Goal: Information Seeking & Learning: Find contact information

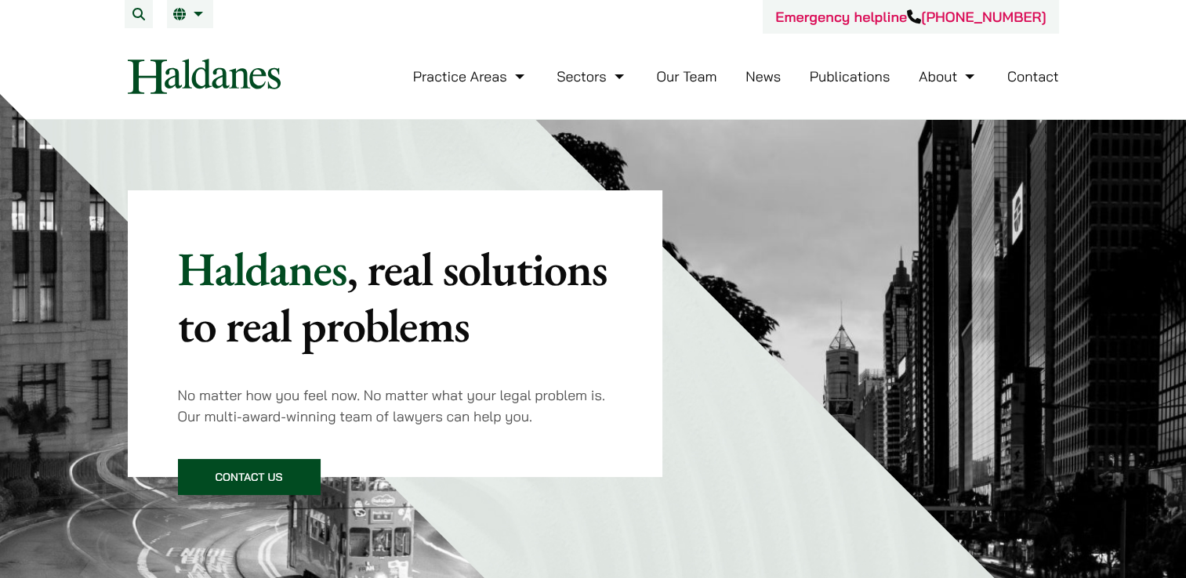
click at [684, 100] on nav "Practice Areas Antitrust and Competition Law Civil Litigation & Dispute Resolut…" at bounding box center [593, 76] width 931 height 85
click at [685, 86] on li "Our Team" at bounding box center [686, 77] width 60 height 34
click at [685, 82] on link "Our Team" at bounding box center [686, 76] width 60 height 18
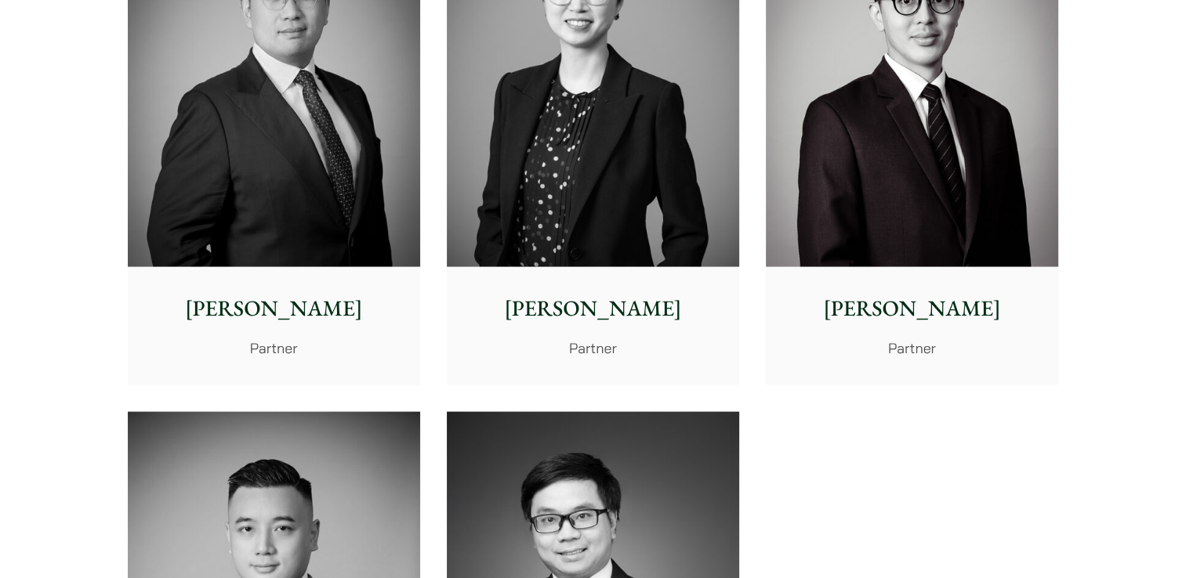
scroll to position [2978, 0]
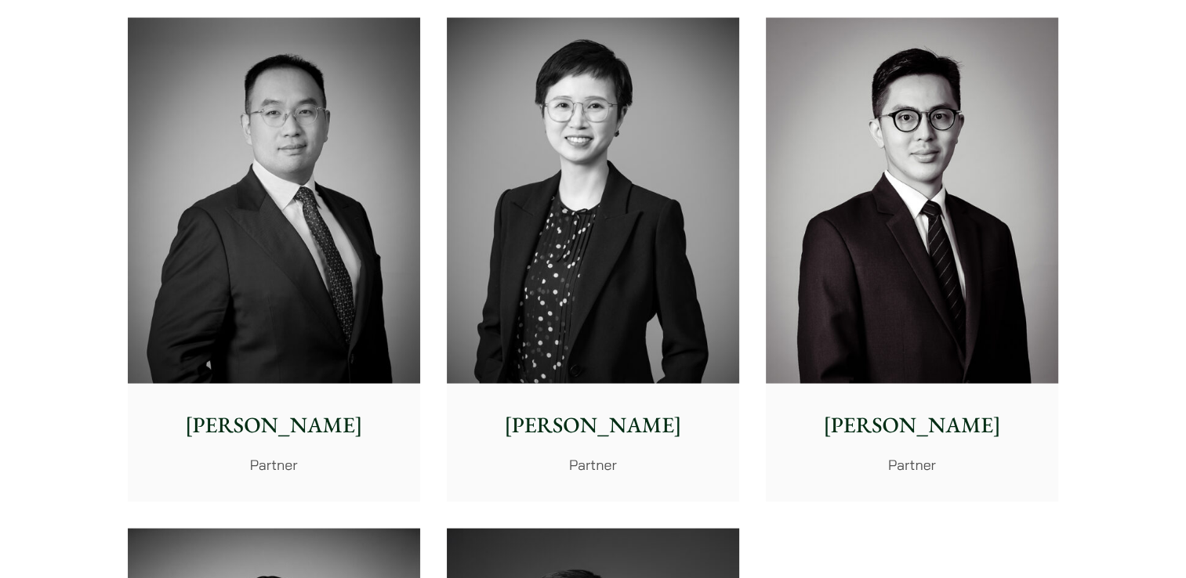
click at [622, 264] on img at bounding box center [593, 201] width 292 height 366
click at [1008, 310] on img at bounding box center [912, 201] width 292 height 366
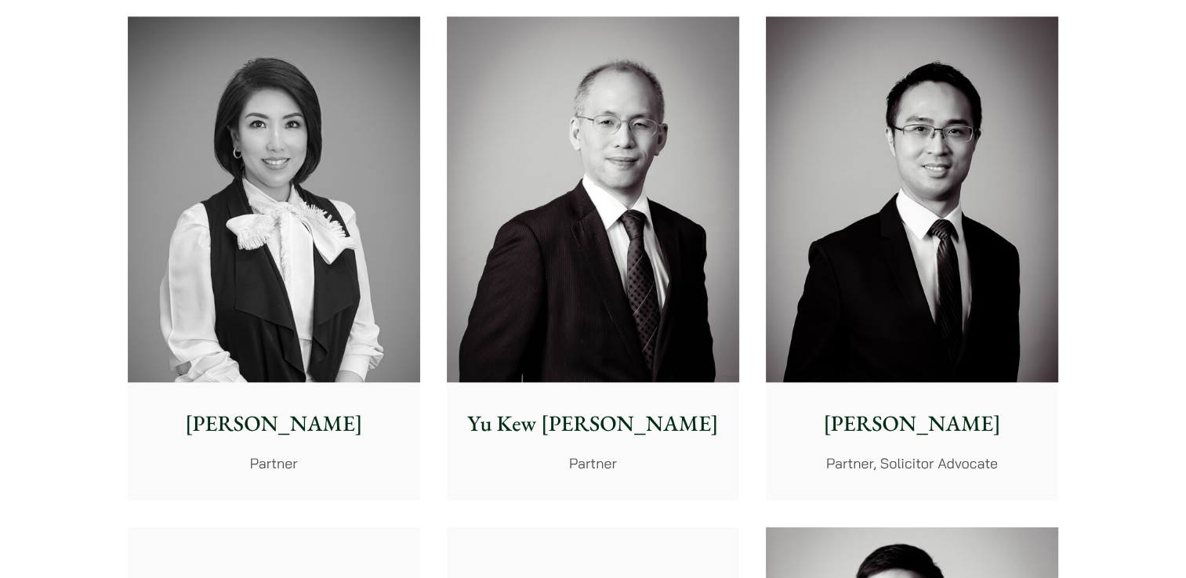
scroll to position [1332, 0]
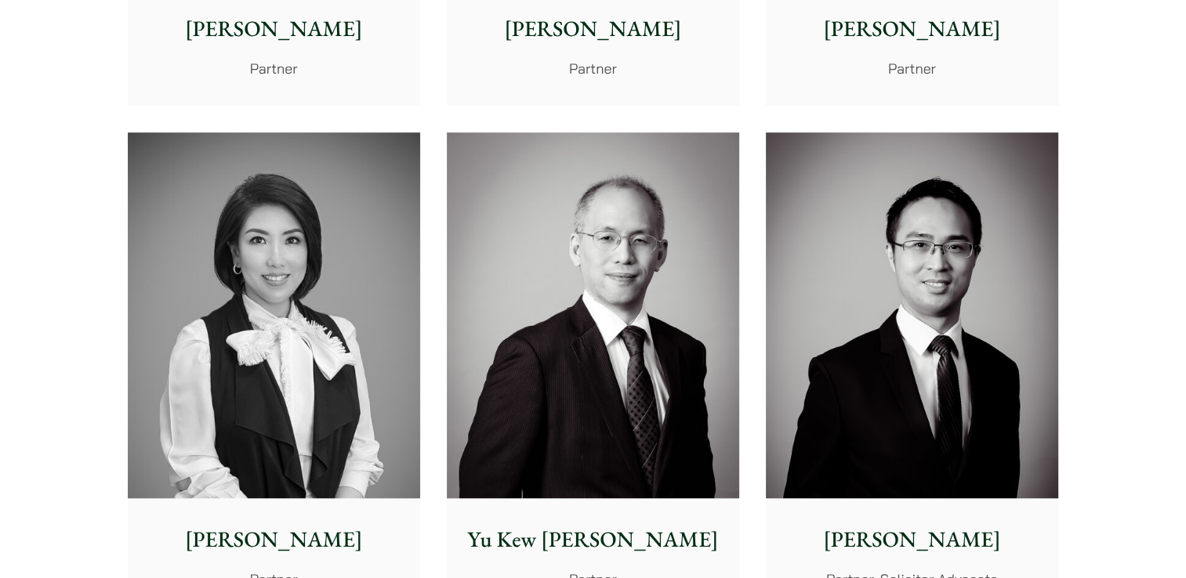
click at [361, 325] on img at bounding box center [274, 315] width 292 height 366
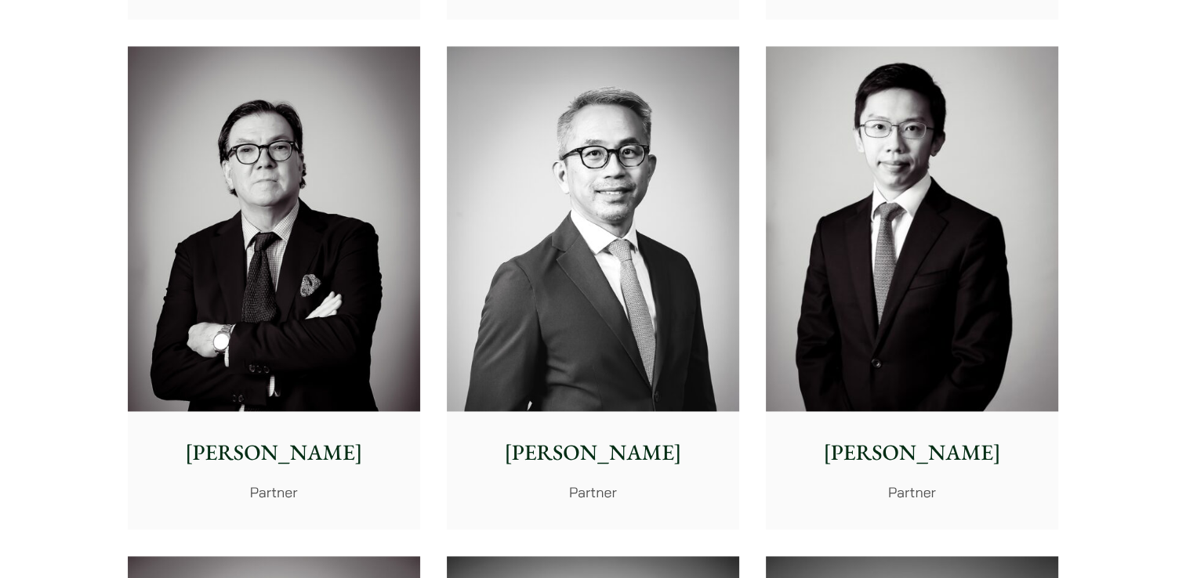
scroll to position [1959, 0]
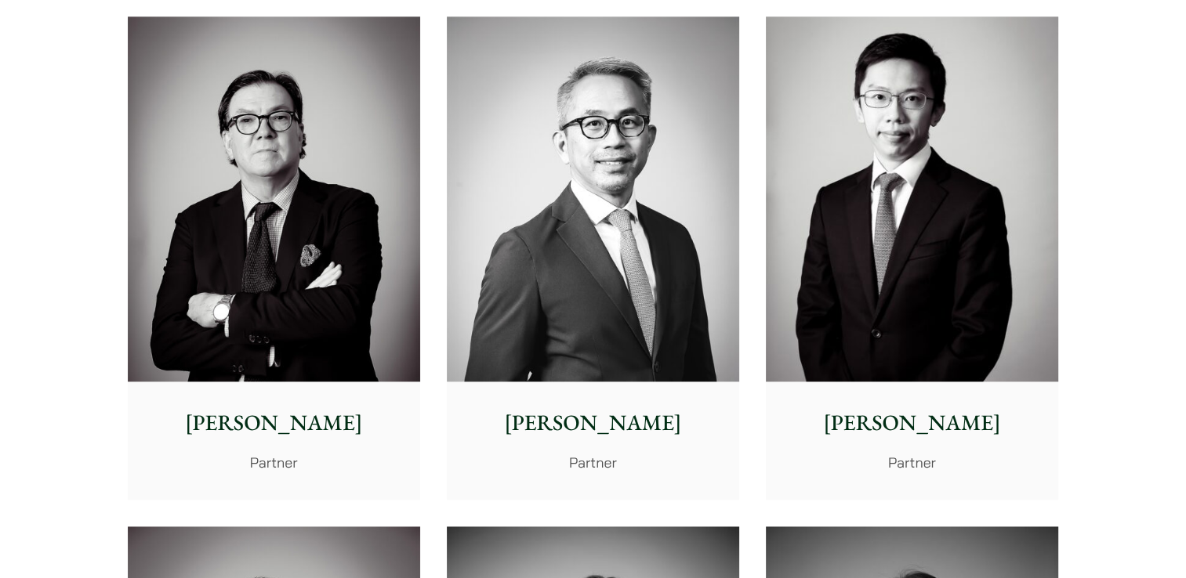
click at [904, 295] on img at bounding box center [912, 199] width 292 height 366
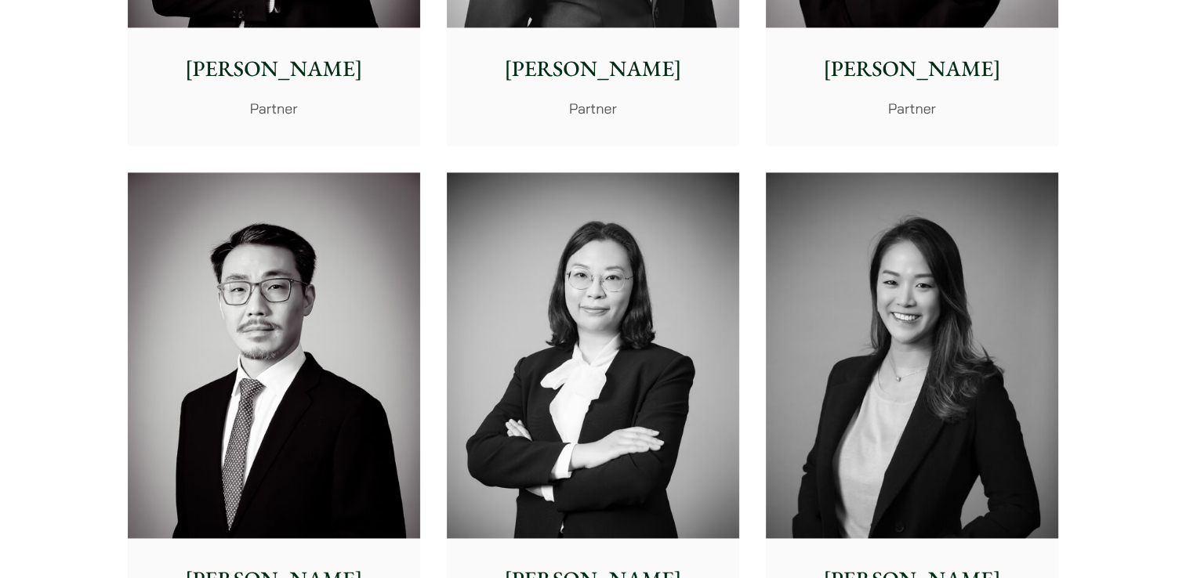
scroll to position [2430, 0]
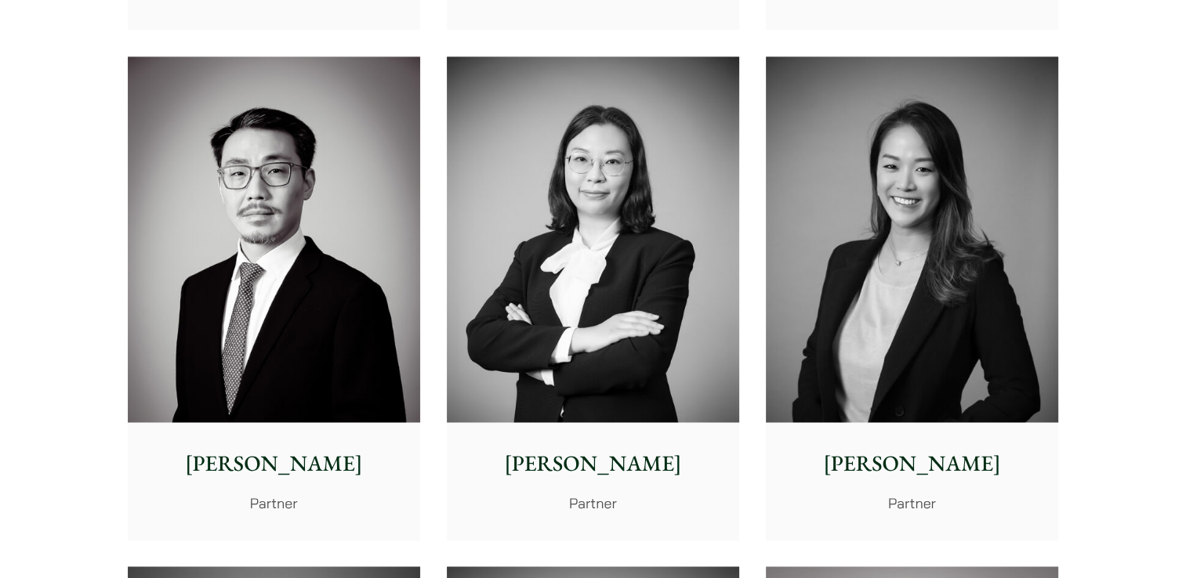
click at [640, 365] on img at bounding box center [593, 239] width 292 height 366
click at [814, 121] on img at bounding box center [912, 239] width 292 height 366
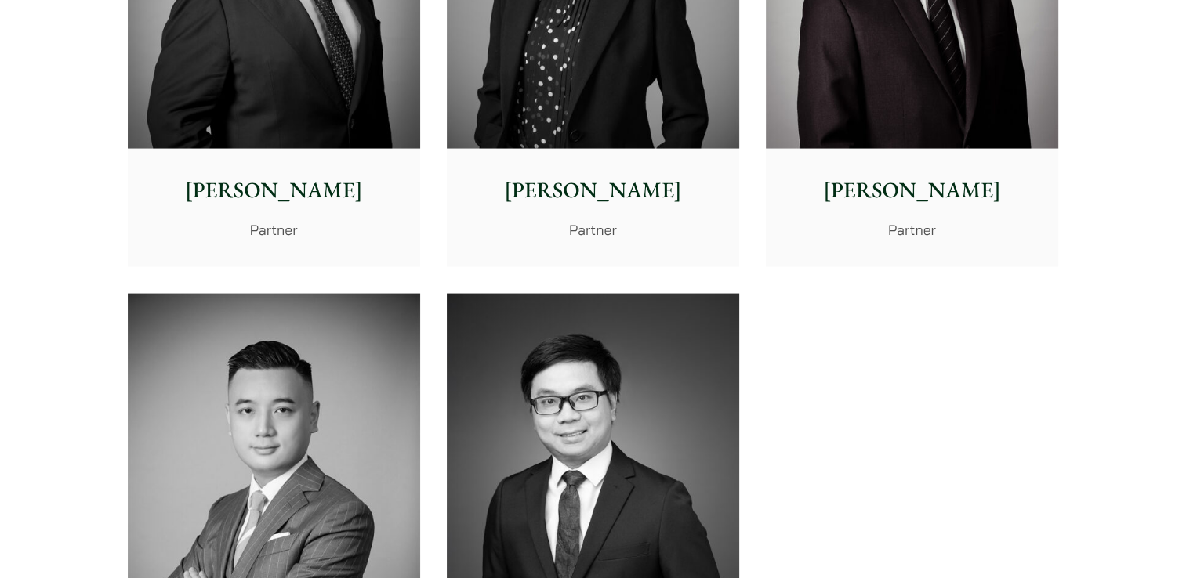
scroll to position [3370, 0]
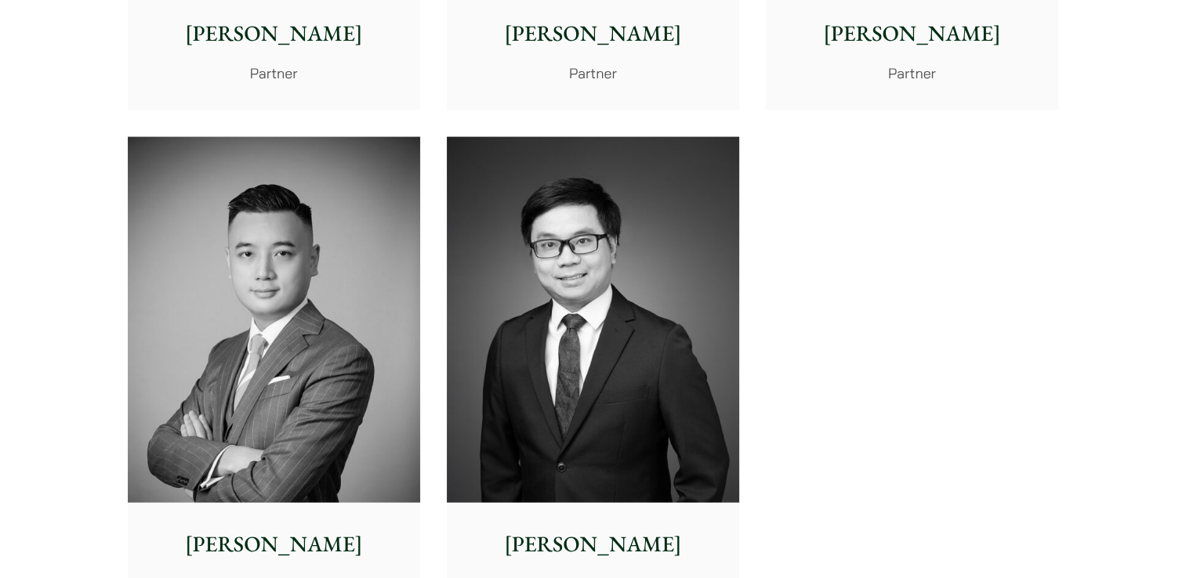
click at [361, 243] on img at bounding box center [274, 320] width 292 height 366
click at [516, 249] on img at bounding box center [593, 320] width 292 height 366
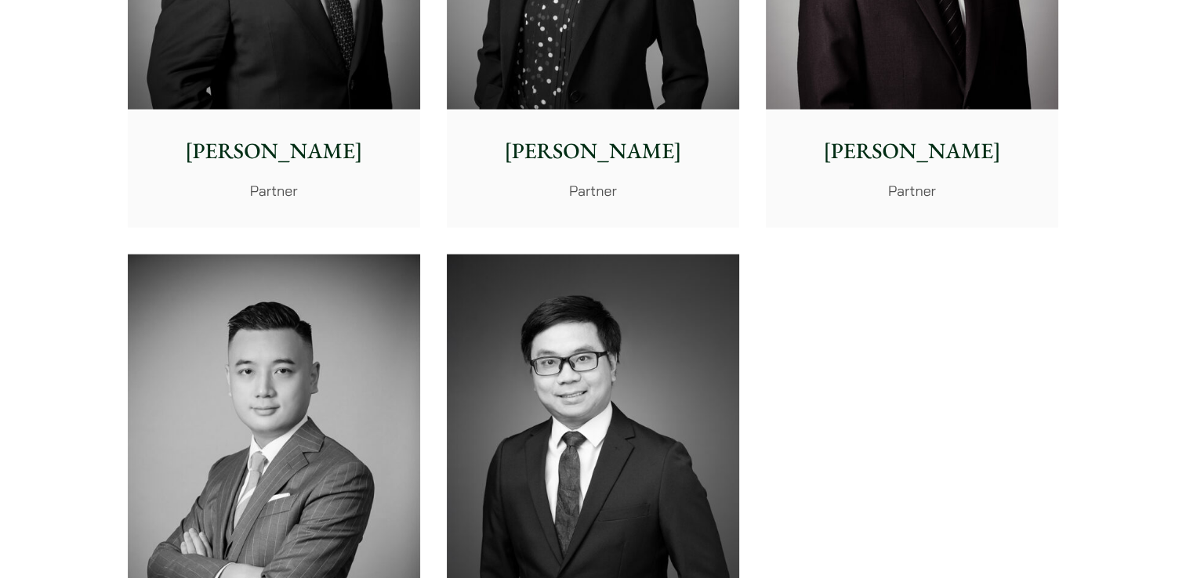
scroll to position [3135, 0]
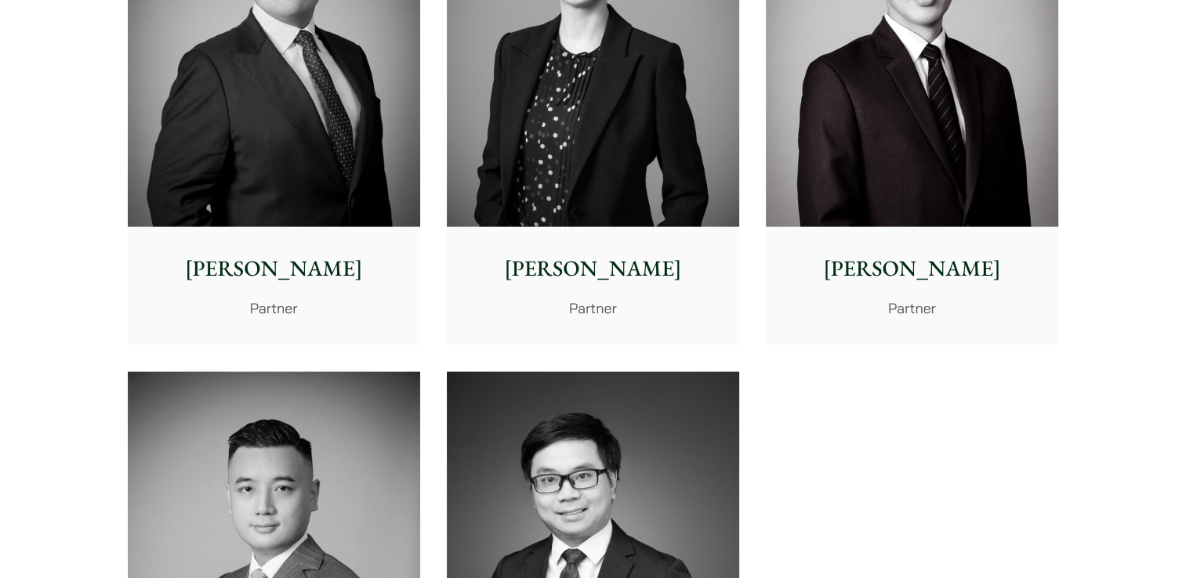
click at [896, 145] on img at bounding box center [912, 44] width 292 height 366
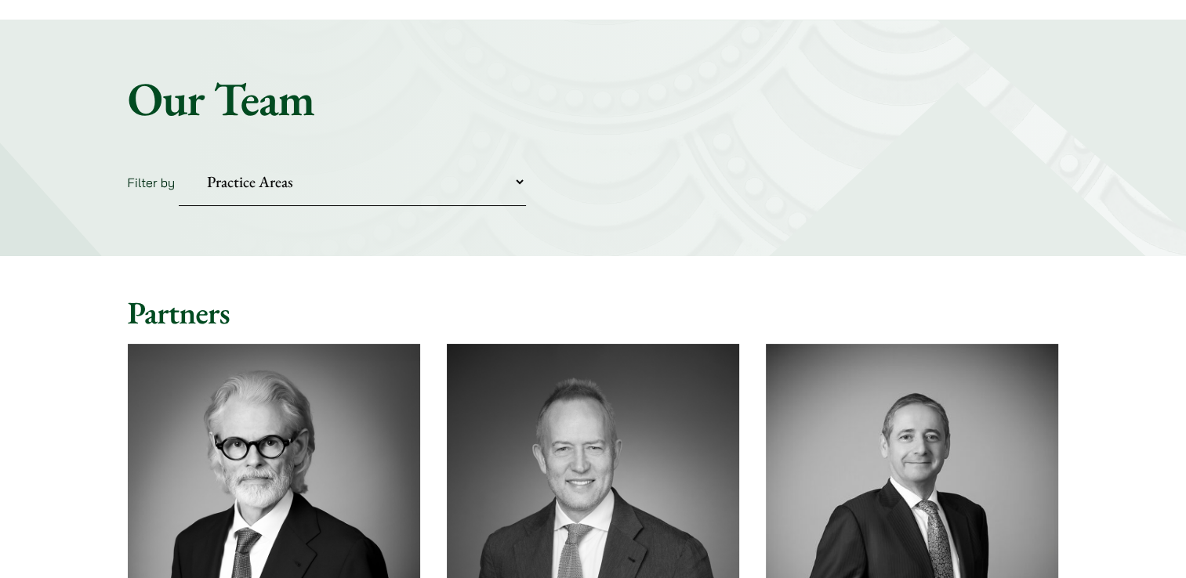
scroll to position [0, 0]
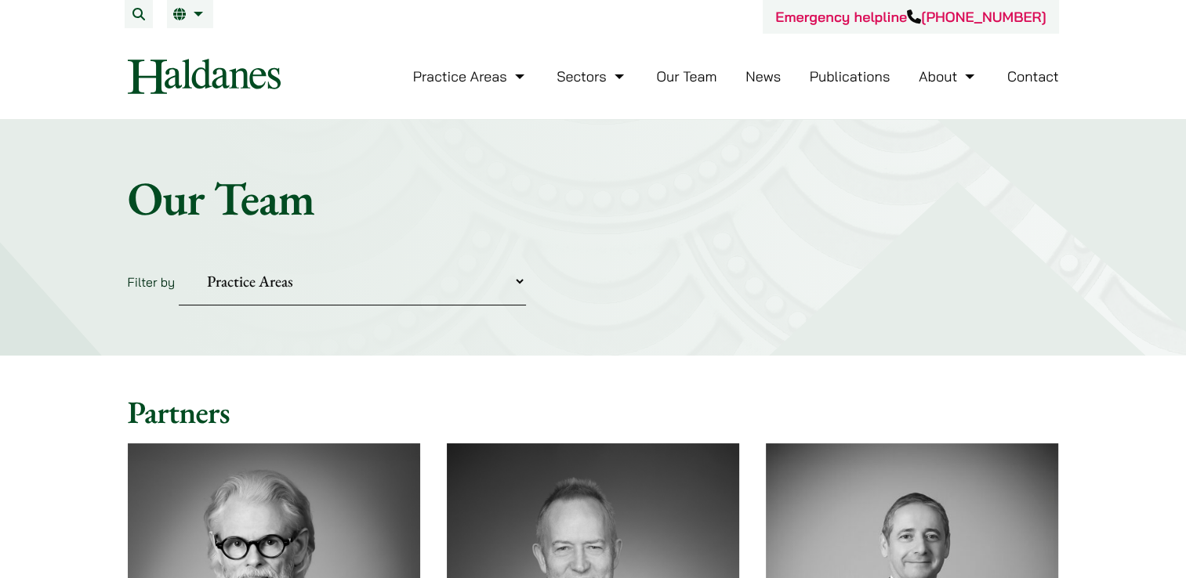
click at [687, 72] on link "Our Team" at bounding box center [686, 76] width 60 height 18
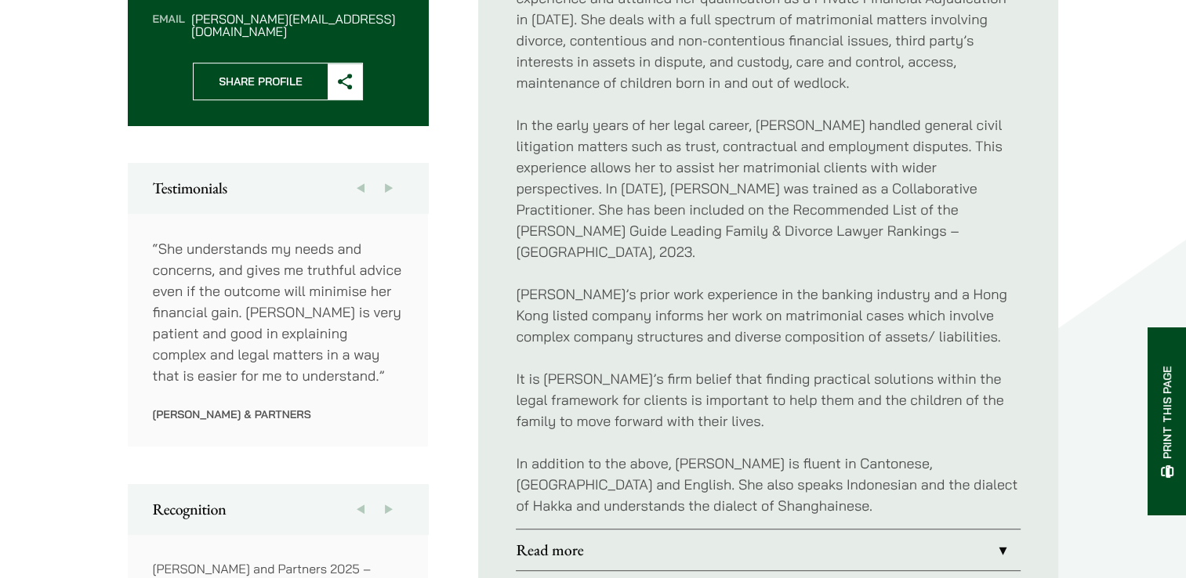
scroll to position [549, 0]
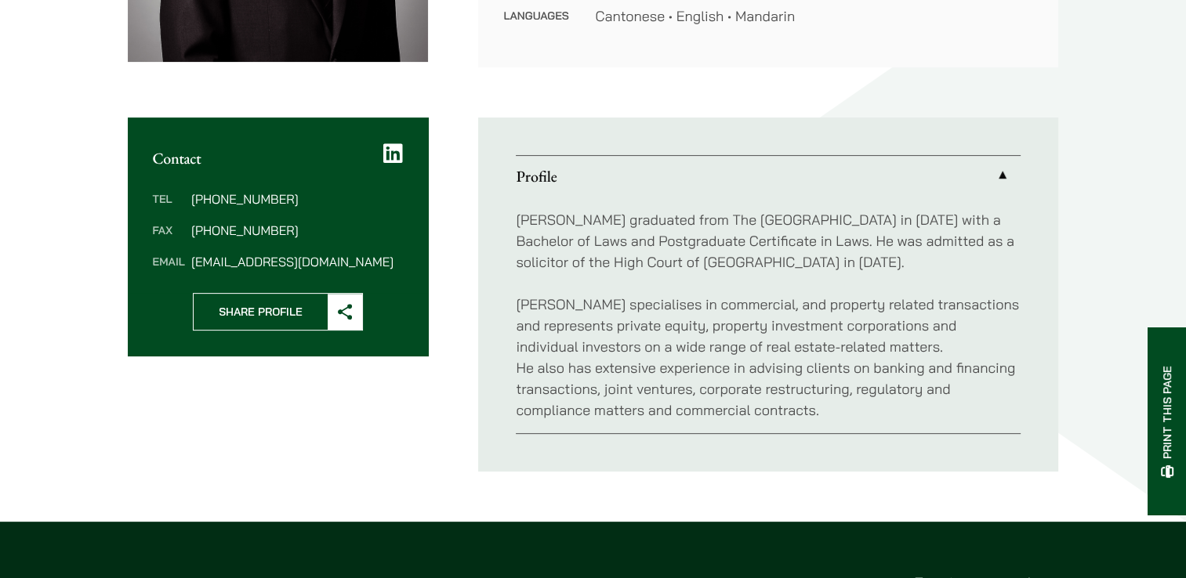
scroll to position [392, 0]
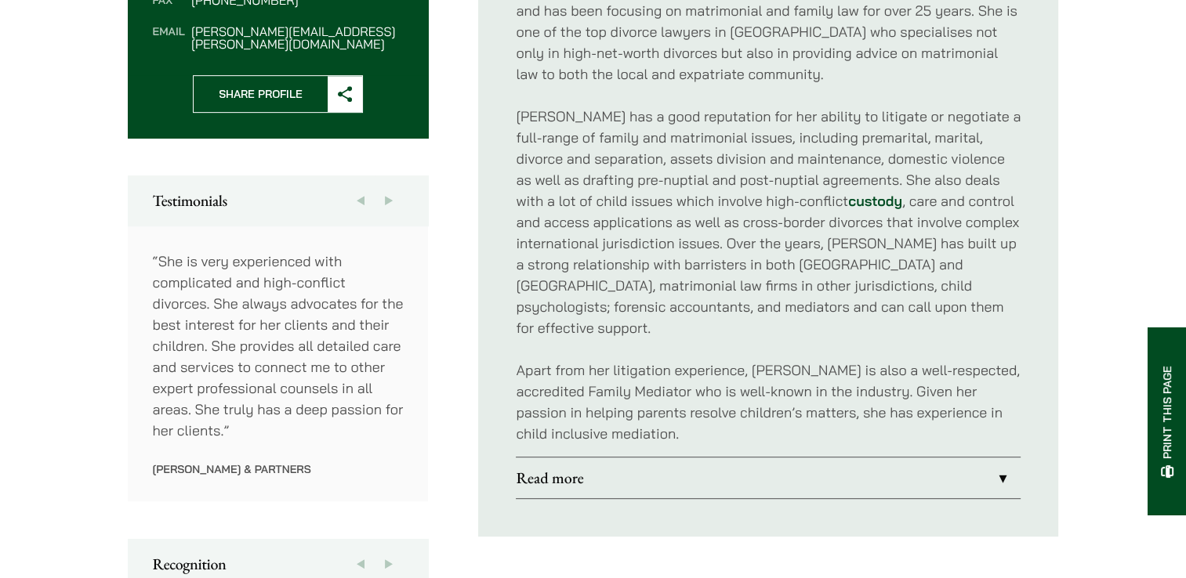
scroll to position [627, 0]
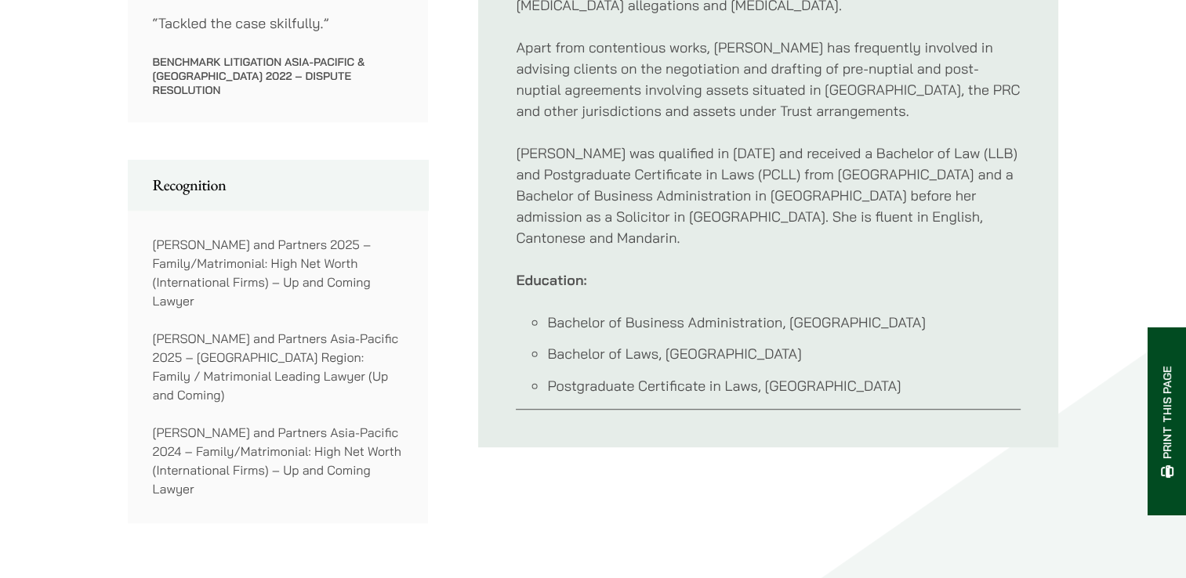
scroll to position [1019, 0]
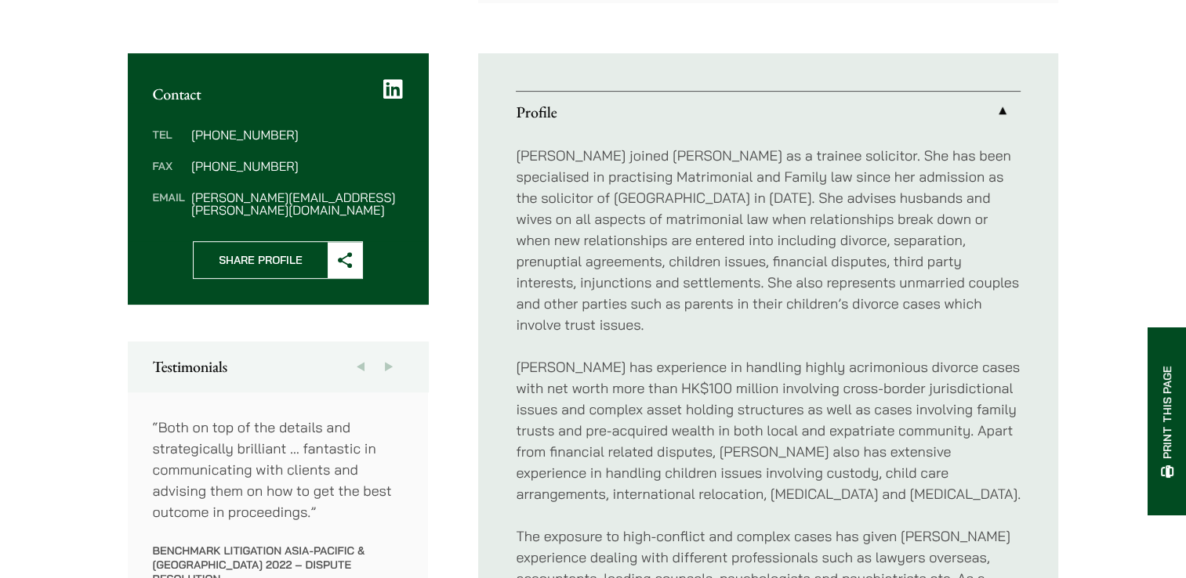
scroll to position [314, 0]
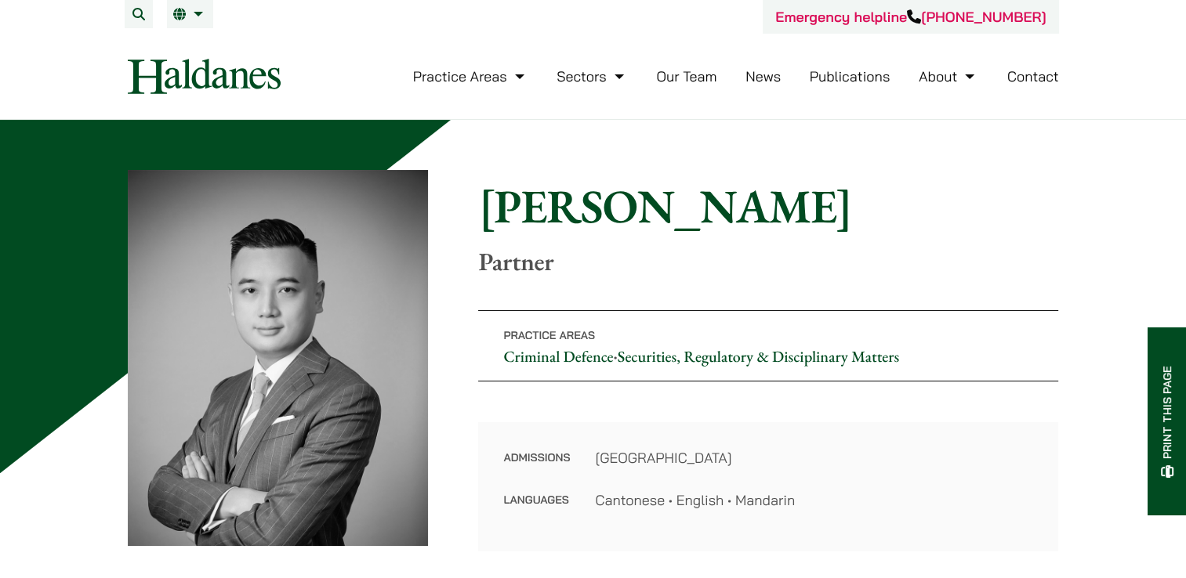
click at [361, 243] on img at bounding box center [278, 358] width 301 height 376
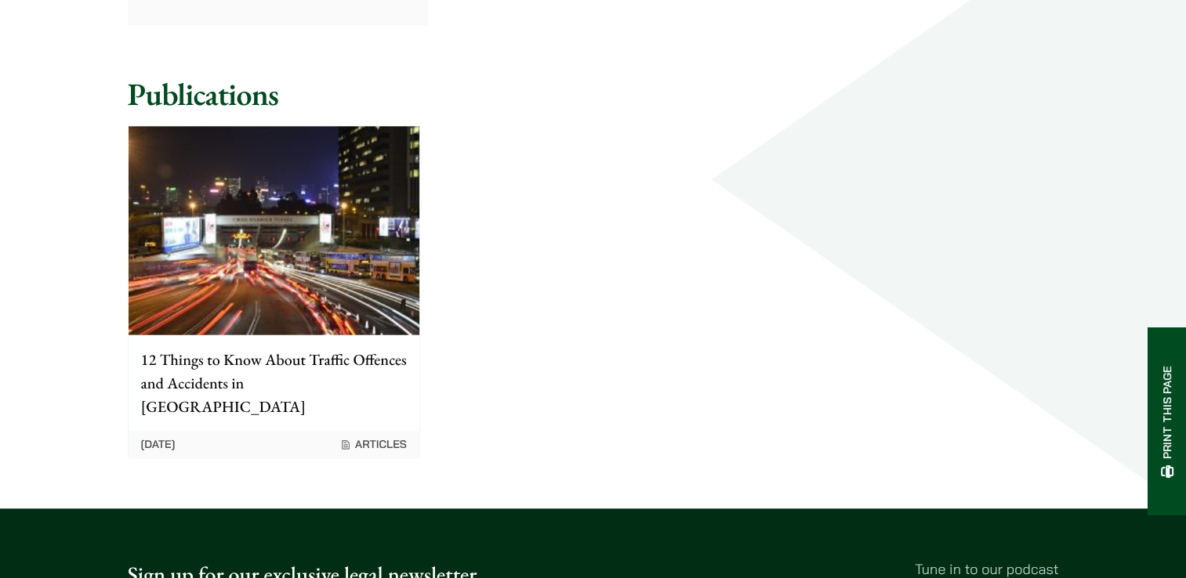
scroll to position [1724, 0]
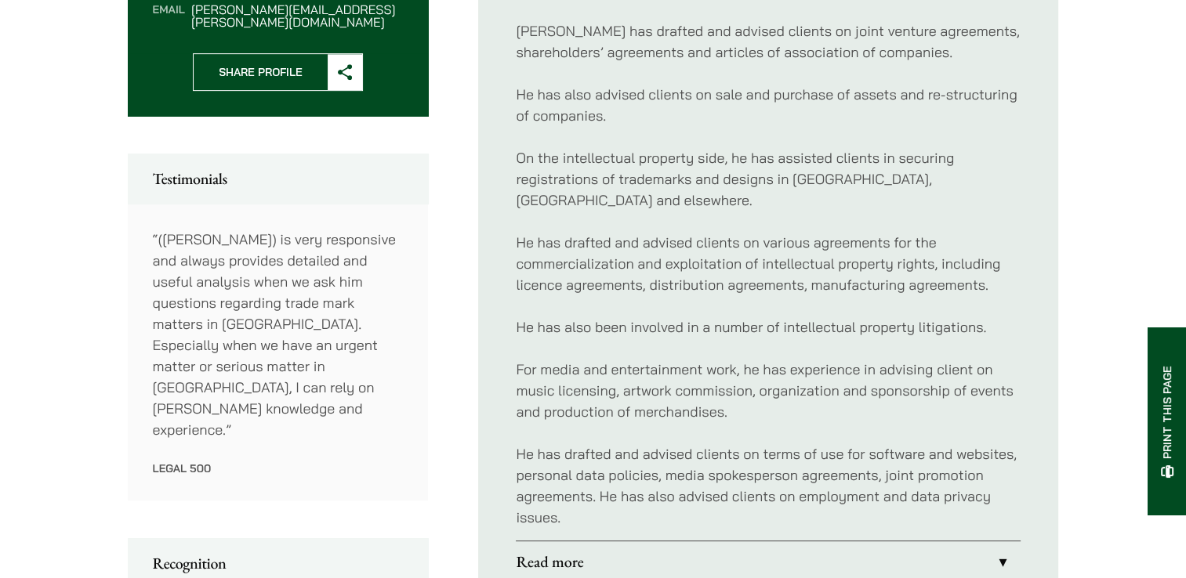
scroll to position [862, 0]
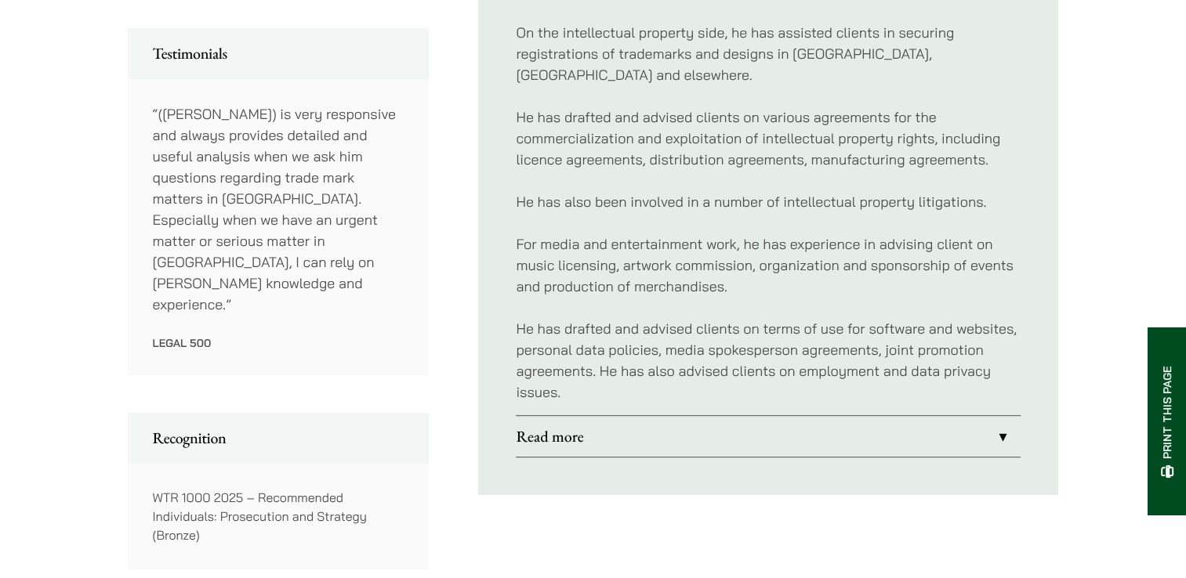
click at [684, 418] on link "Read more" at bounding box center [768, 436] width 505 height 41
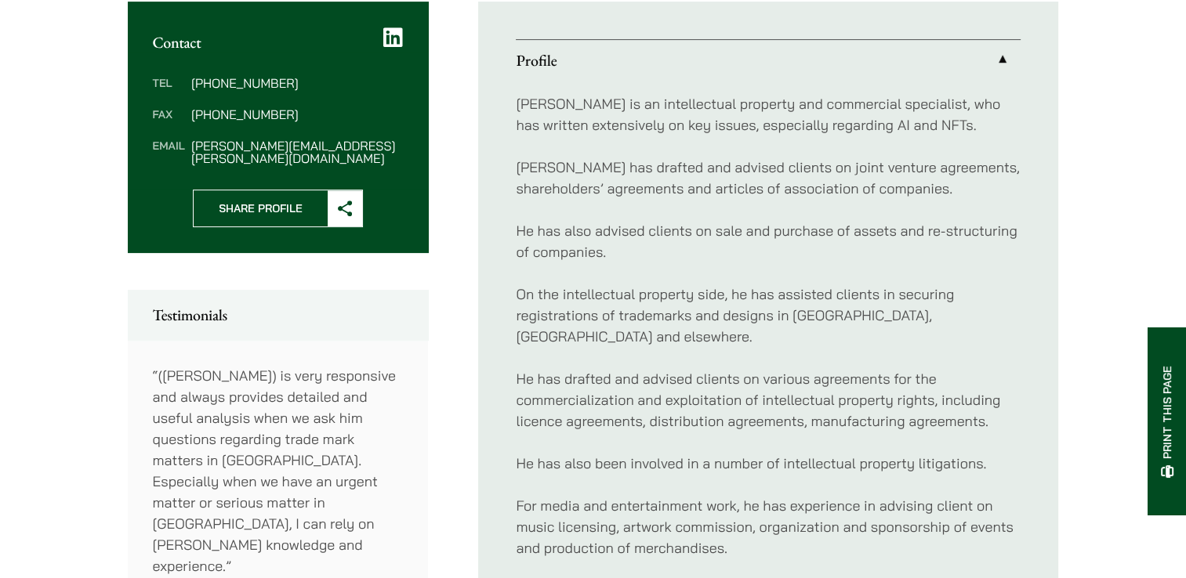
scroll to position [601, 0]
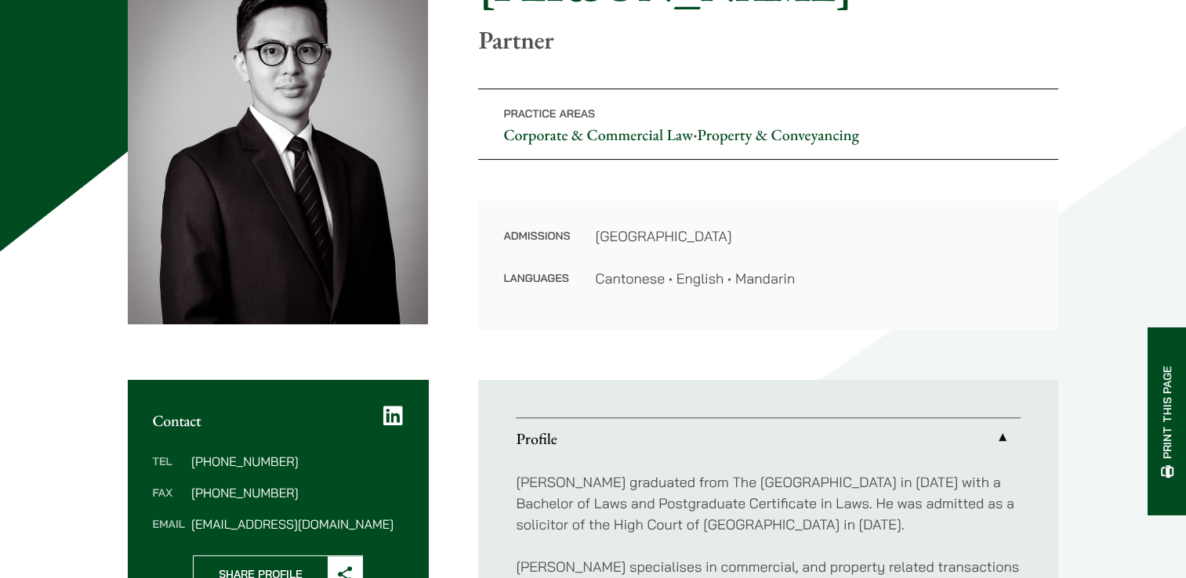
scroll to position [157, 0]
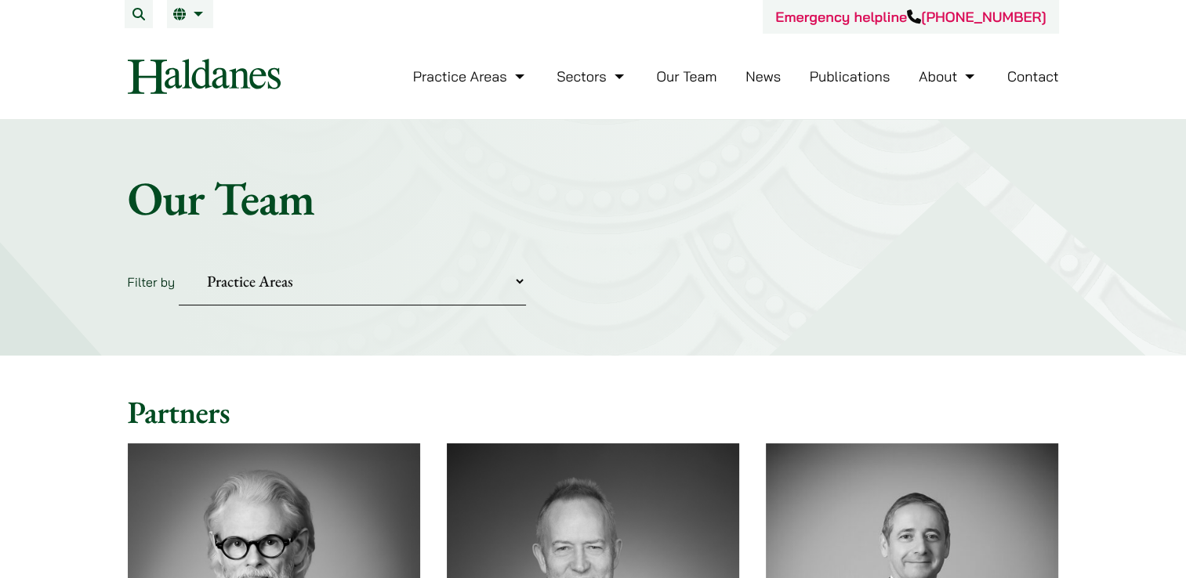
click at [210, 281] on select "Practice Areas Antitrust and Competition Civil Litigation & Dispute Resolution …" at bounding box center [352, 282] width 347 height 48
select select "property-conveyancing"
click at [179, 258] on select "Practice Areas Antitrust and Competition Civil Litigation & Dispute Resolution …" at bounding box center [352, 282] width 347 height 48
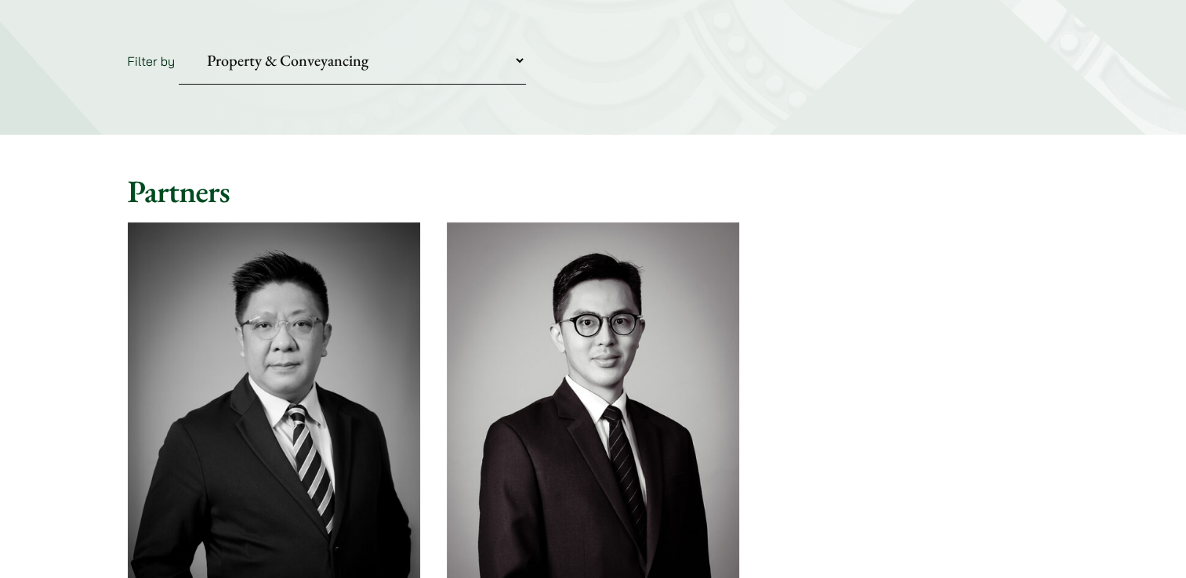
scroll to position [314, 0]
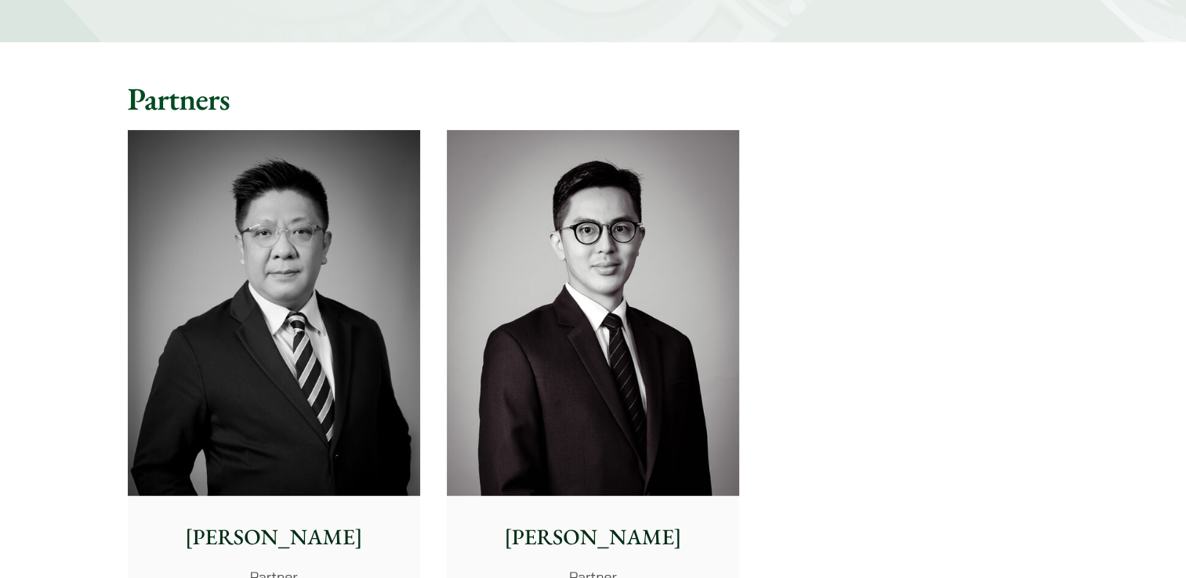
click at [358, 205] on img at bounding box center [274, 313] width 292 height 366
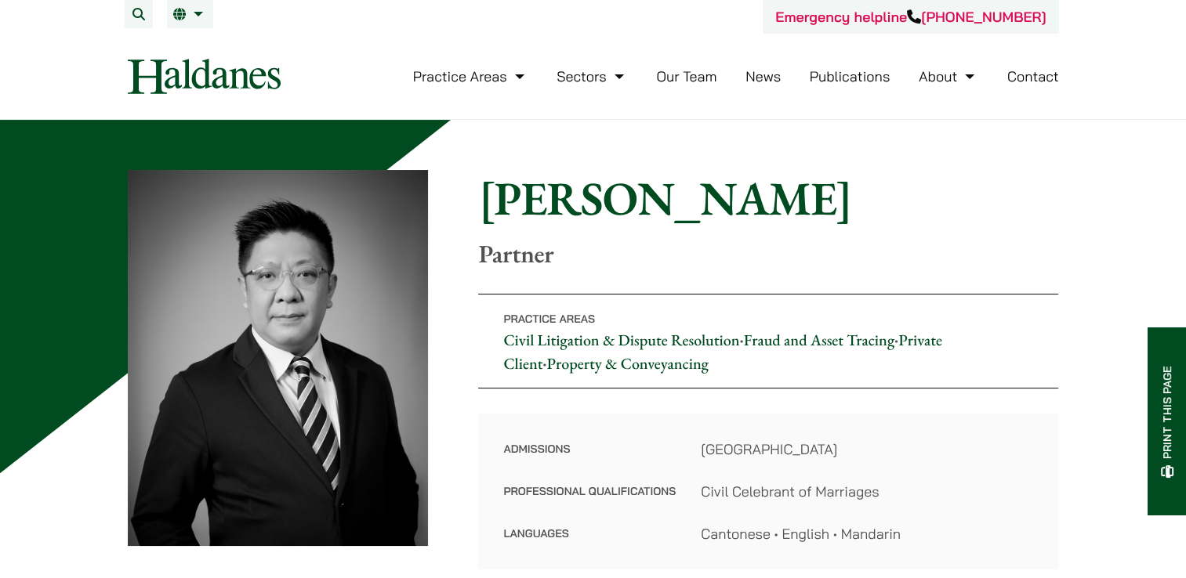
click at [765, 80] on link "News" at bounding box center [762, 76] width 35 height 18
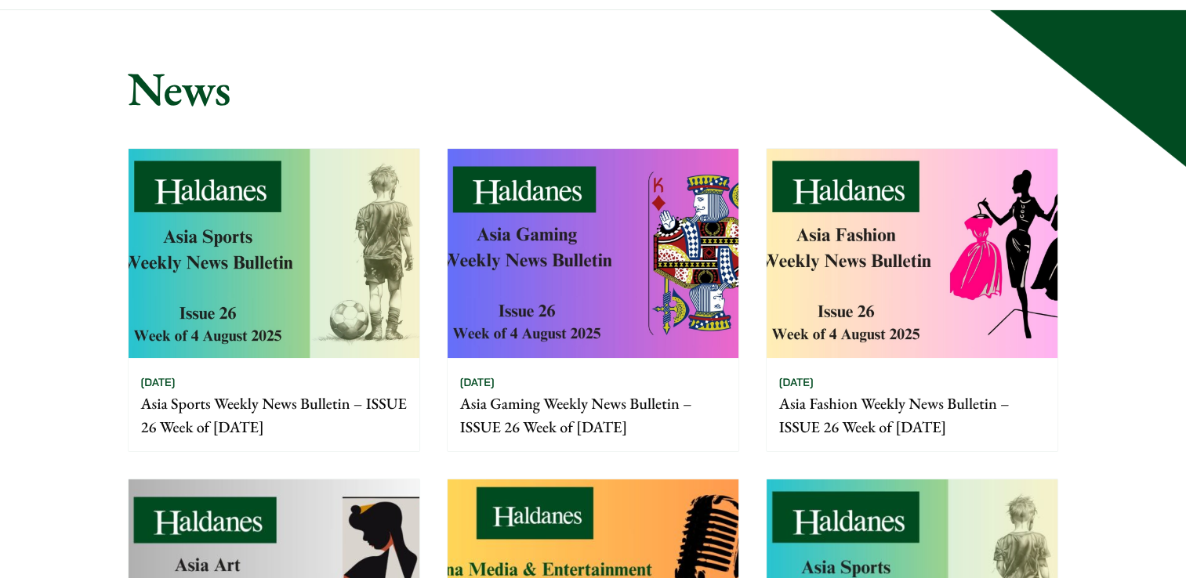
scroll to position [157, 0]
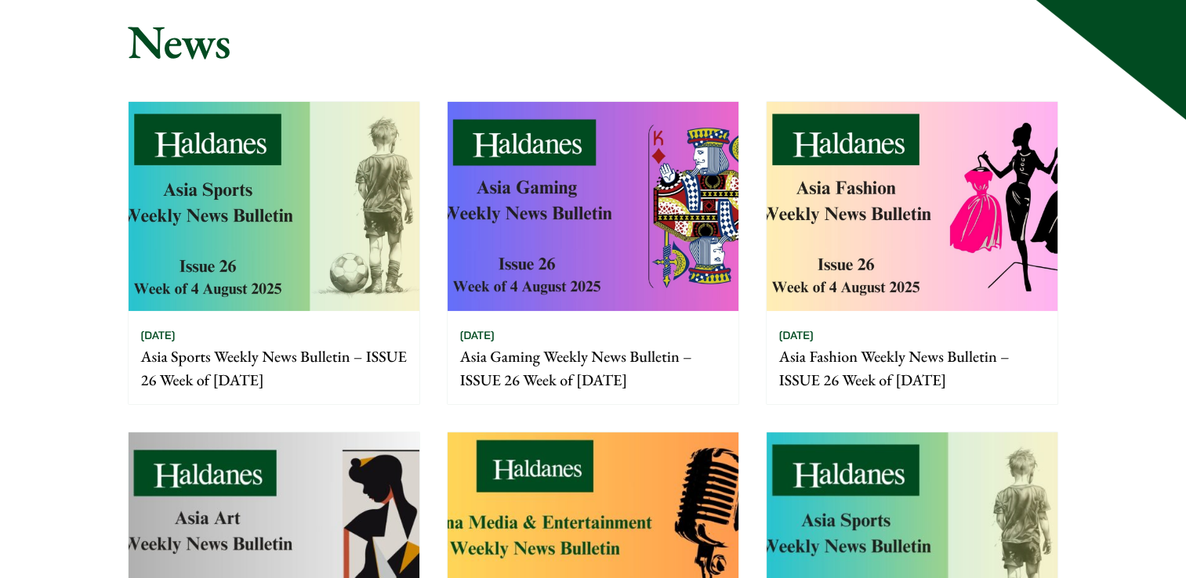
click at [948, 205] on img at bounding box center [912, 206] width 291 height 209
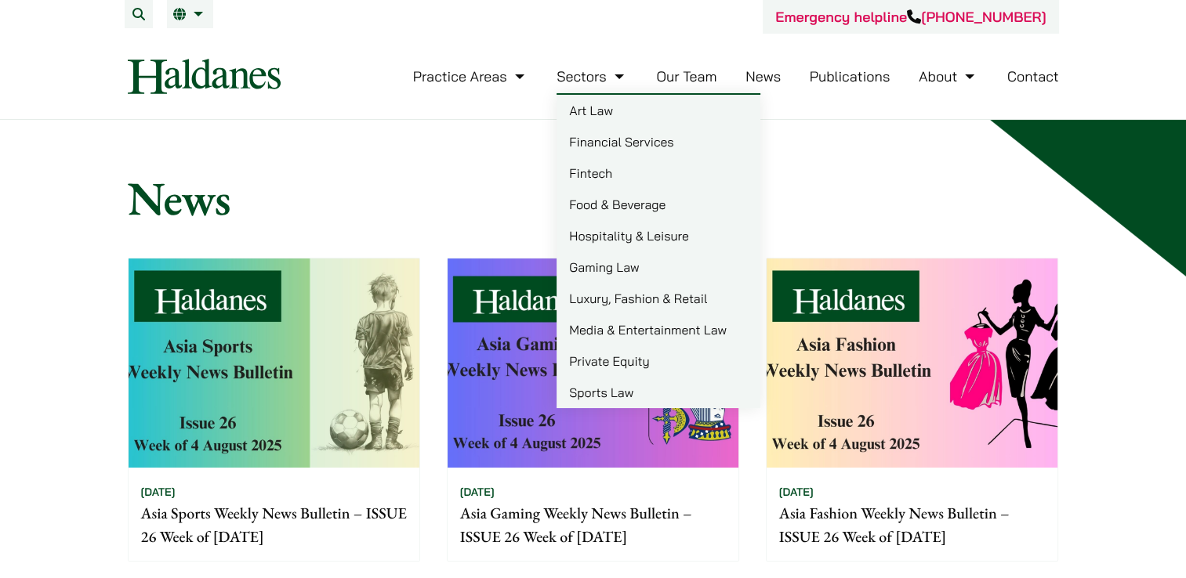
click at [607, 108] on link "Art Law" at bounding box center [658, 110] width 204 height 31
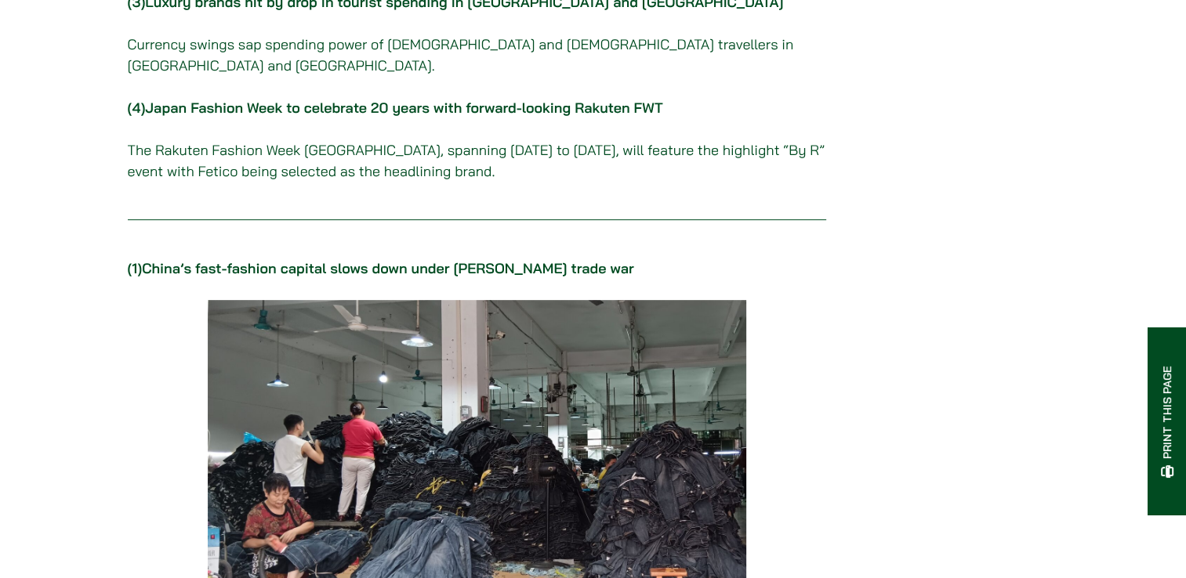
scroll to position [705, 0]
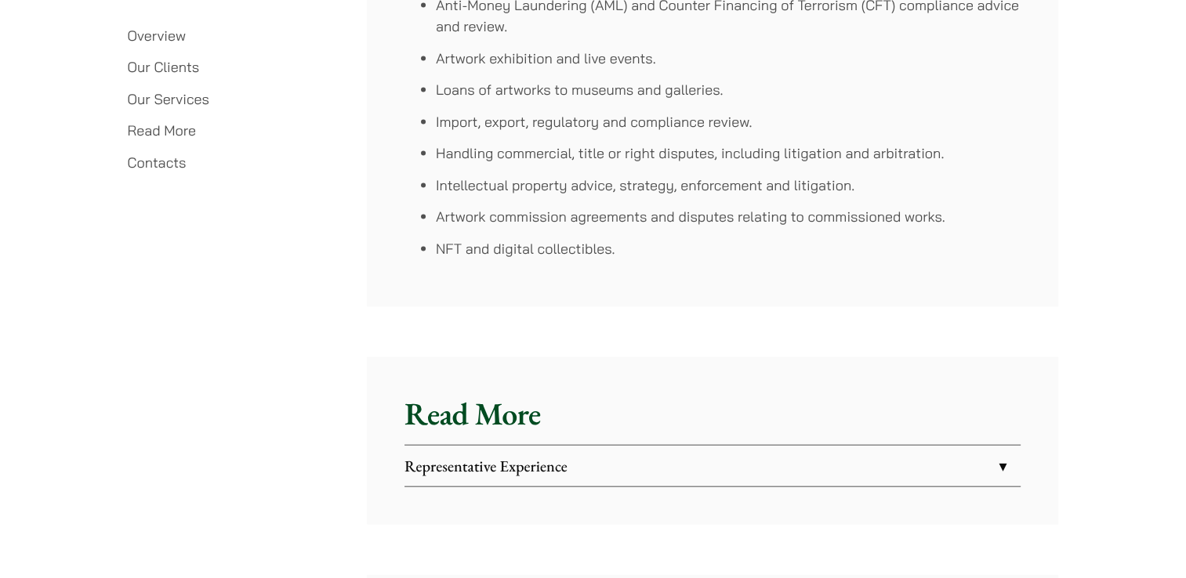
scroll to position [3684, 0]
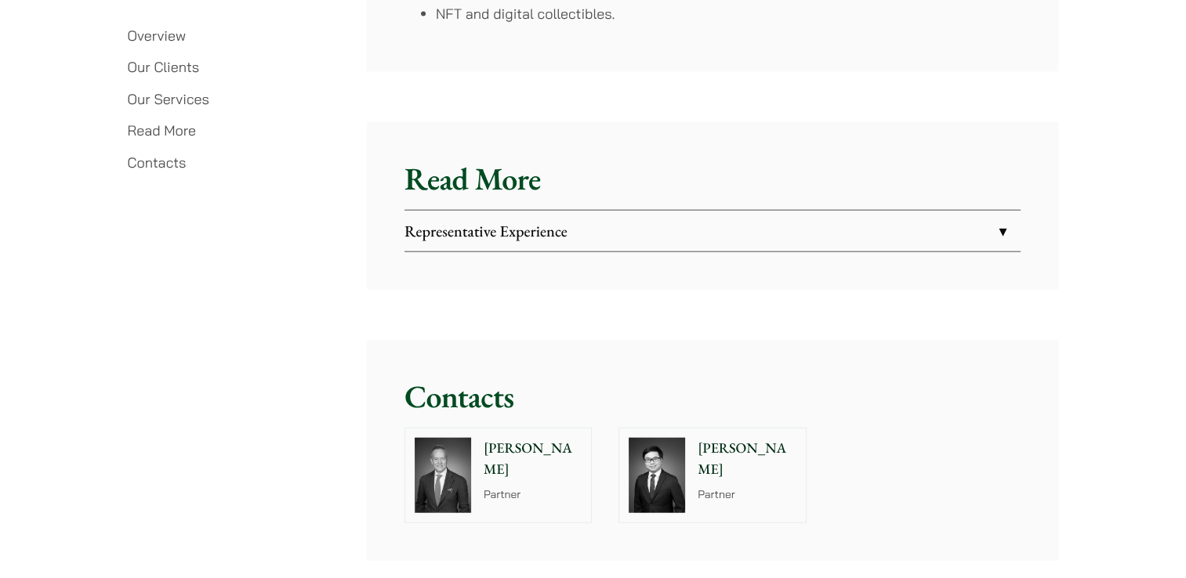
click at [555, 477] on div "[PERSON_NAME] Partner" at bounding box center [535, 476] width 111 height 94
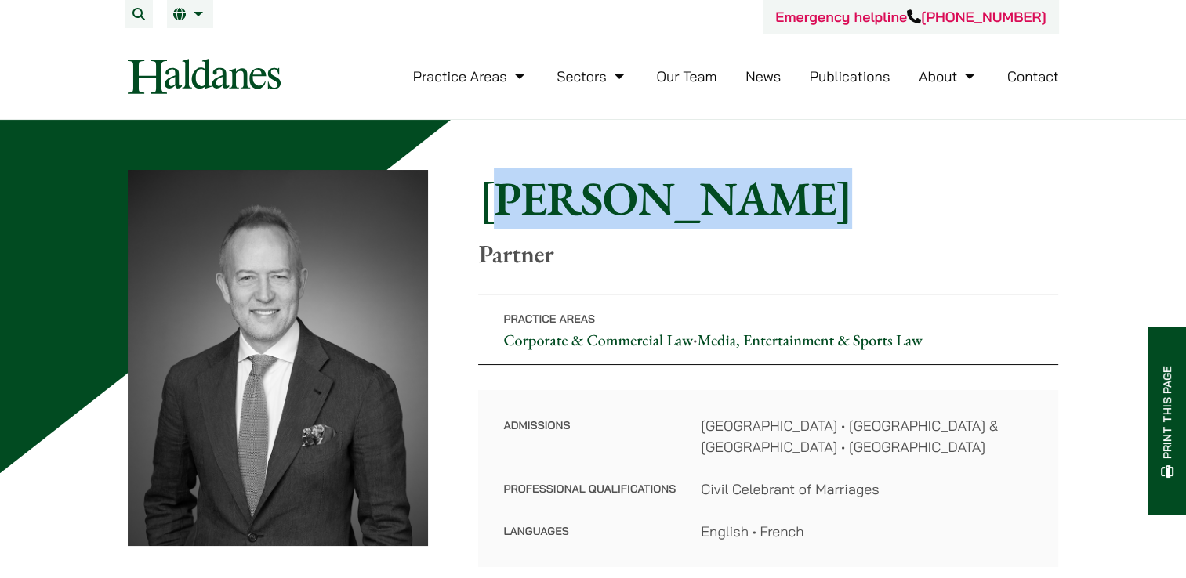
drag, startPoint x: 486, startPoint y: 199, endPoint x: 746, endPoint y: 201, distance: 260.2
click at [746, 201] on h1 "John McLellan" at bounding box center [768, 198] width 580 height 56
drag, startPoint x: 746, startPoint y: 201, endPoint x: 680, endPoint y: 223, distance: 69.9
click at [680, 223] on h1 "John McLellan" at bounding box center [768, 198] width 580 height 56
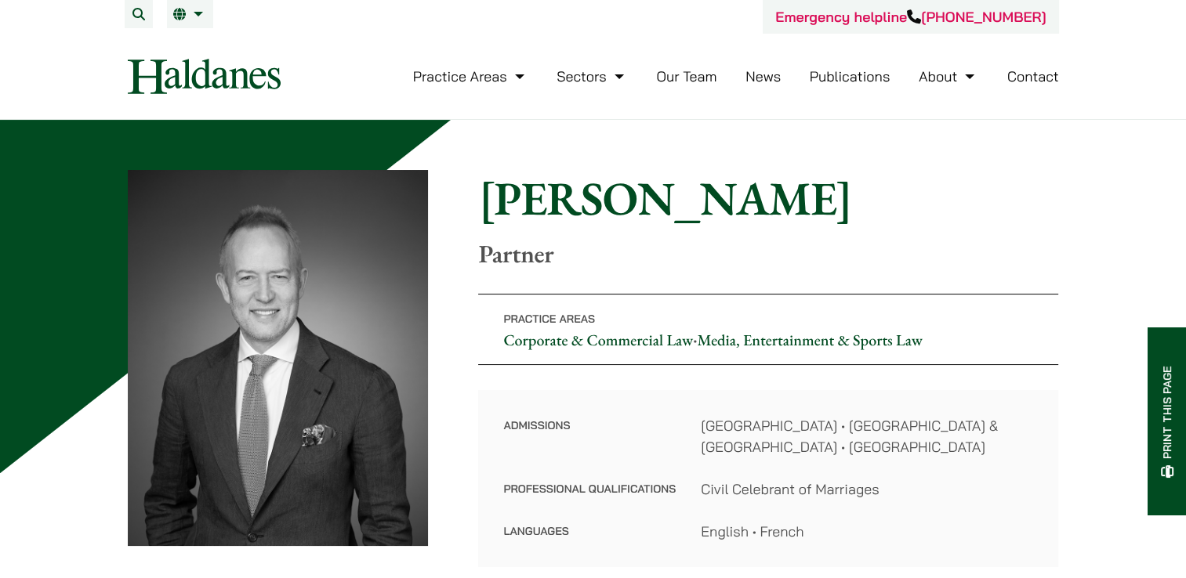
click at [466, 209] on div "Home » Lawyers » John McLellan John McLellan Partner Practice Areas Corporate &…" at bounding box center [593, 368] width 931 height 397
click at [488, 204] on h1 "John McLellan" at bounding box center [768, 198] width 580 height 56
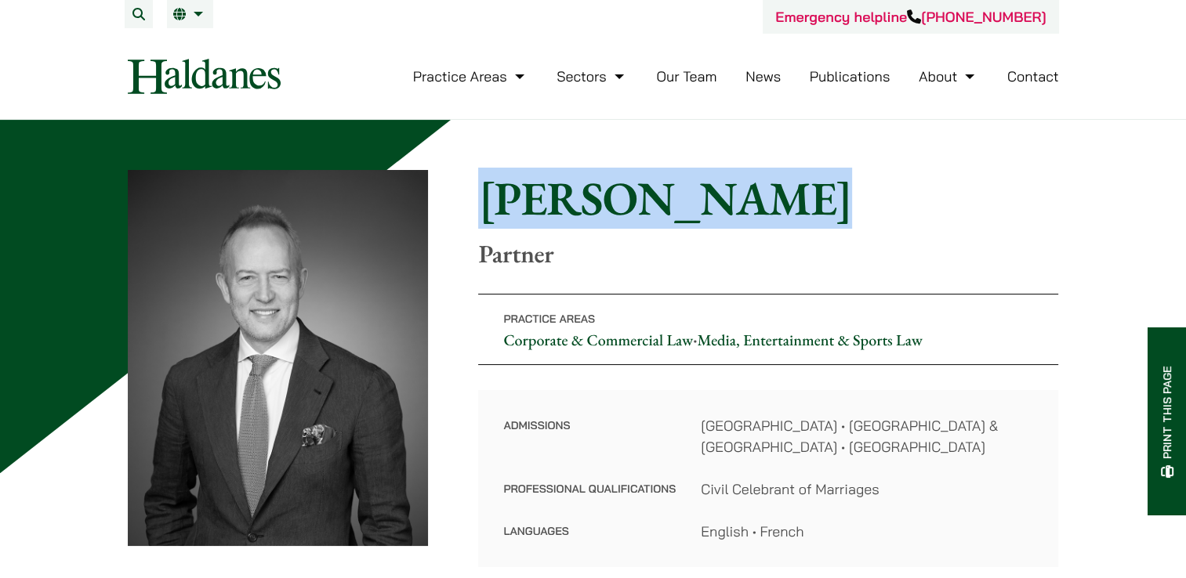
drag, startPoint x: 477, startPoint y: 197, endPoint x: 762, endPoint y: 216, distance: 285.9
click at [762, 216] on div "Home » Lawyers » John McLellan John McLellan Partner Practice Areas Corporate &…" at bounding box center [593, 368] width 931 height 397
copy h1 "John McLellan"
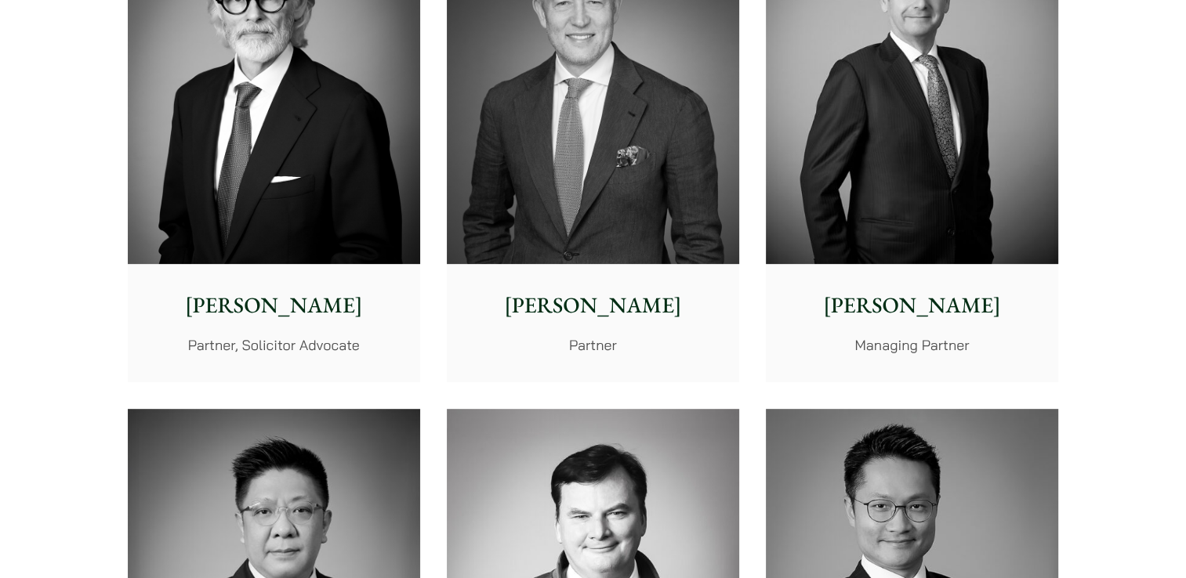
scroll to position [549, 0]
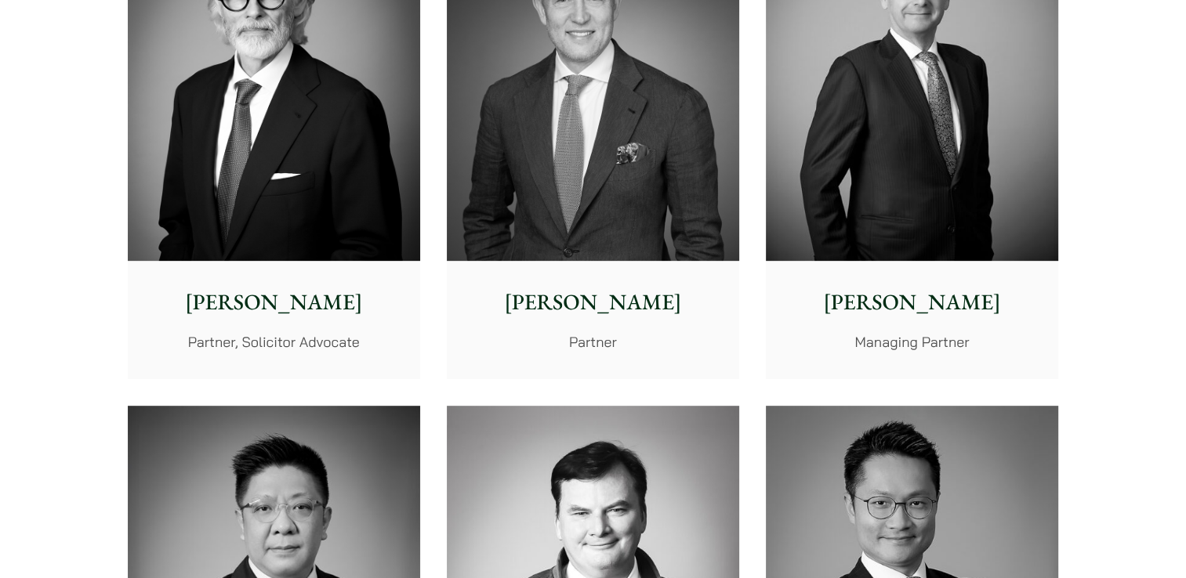
click at [266, 211] on img at bounding box center [274, 78] width 292 height 366
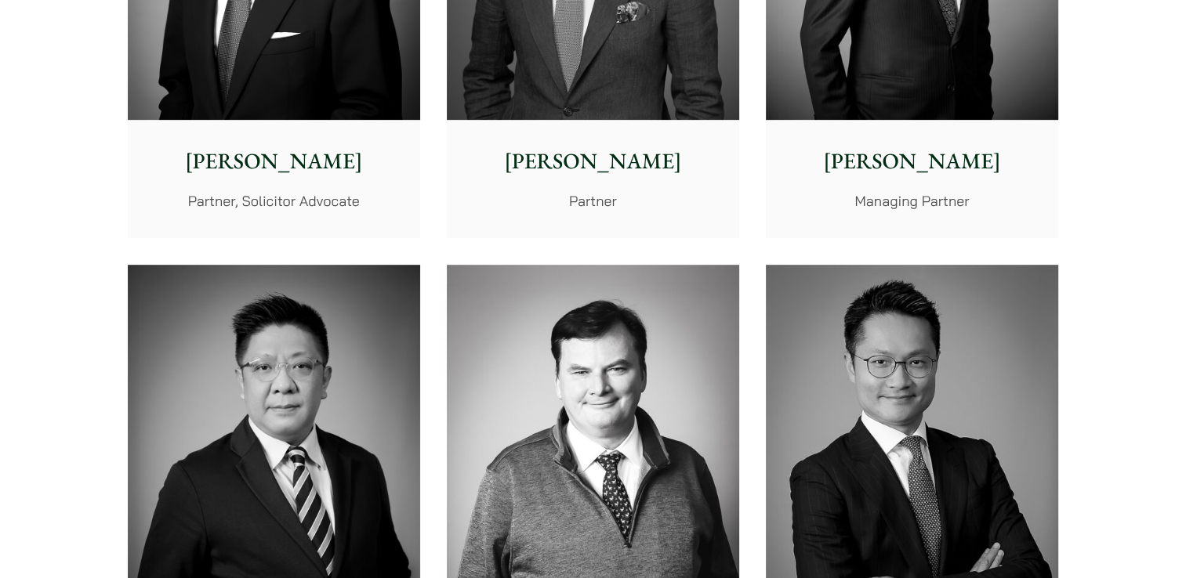
scroll to position [784, 0]
